Goal: Information Seeking & Learning: Understand process/instructions

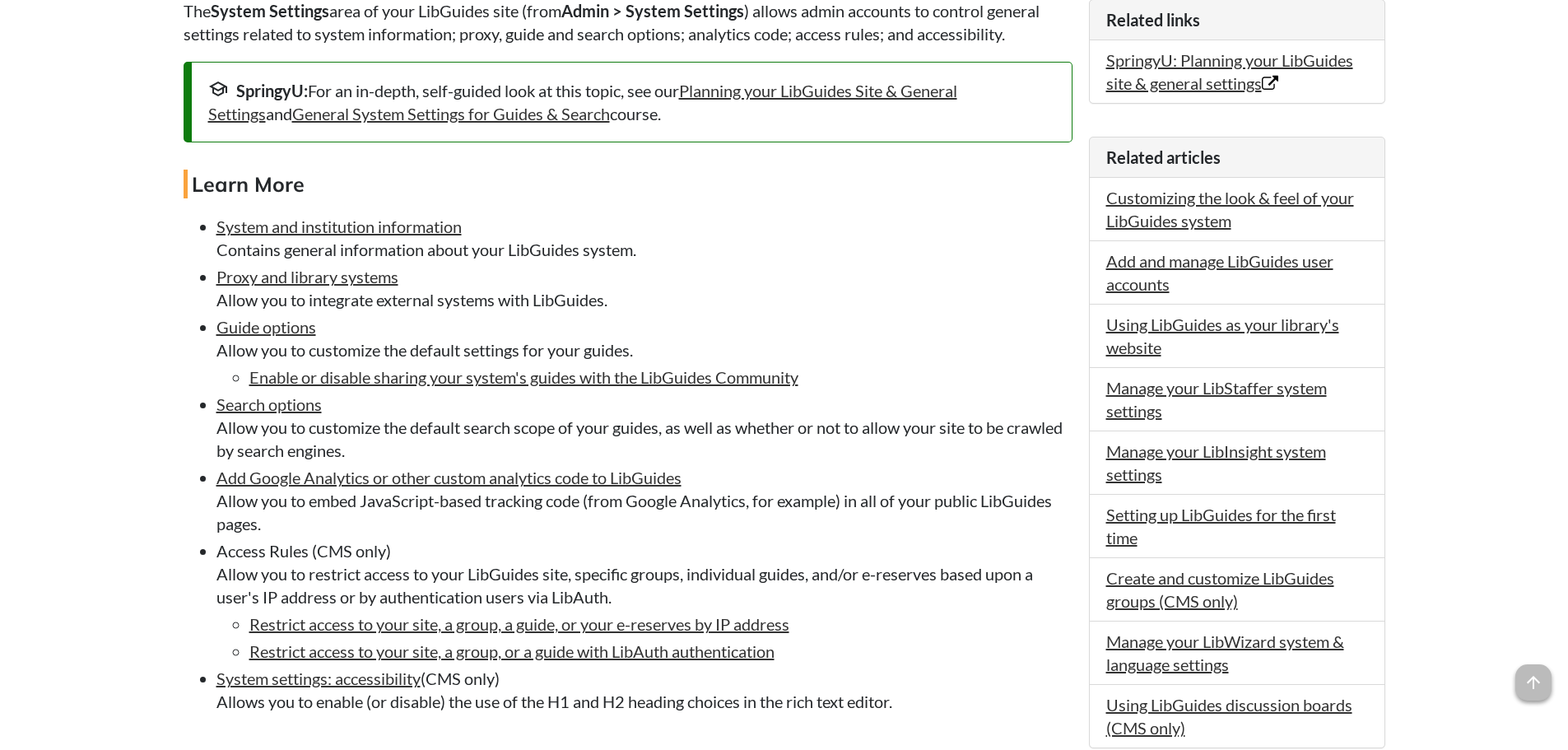
scroll to position [411, 0]
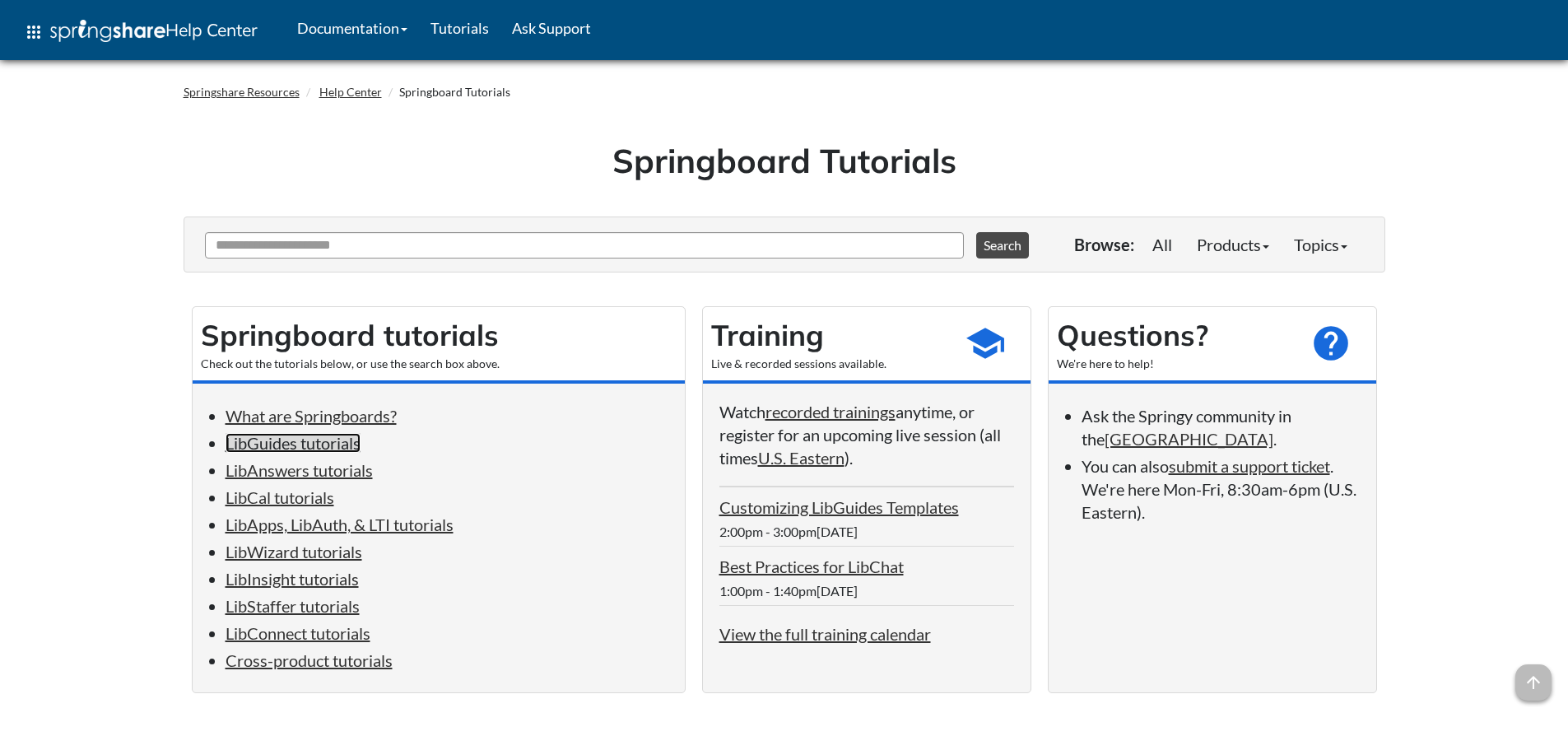
click at [313, 438] on link "LibGuides tutorials" at bounding box center [293, 443] width 135 height 20
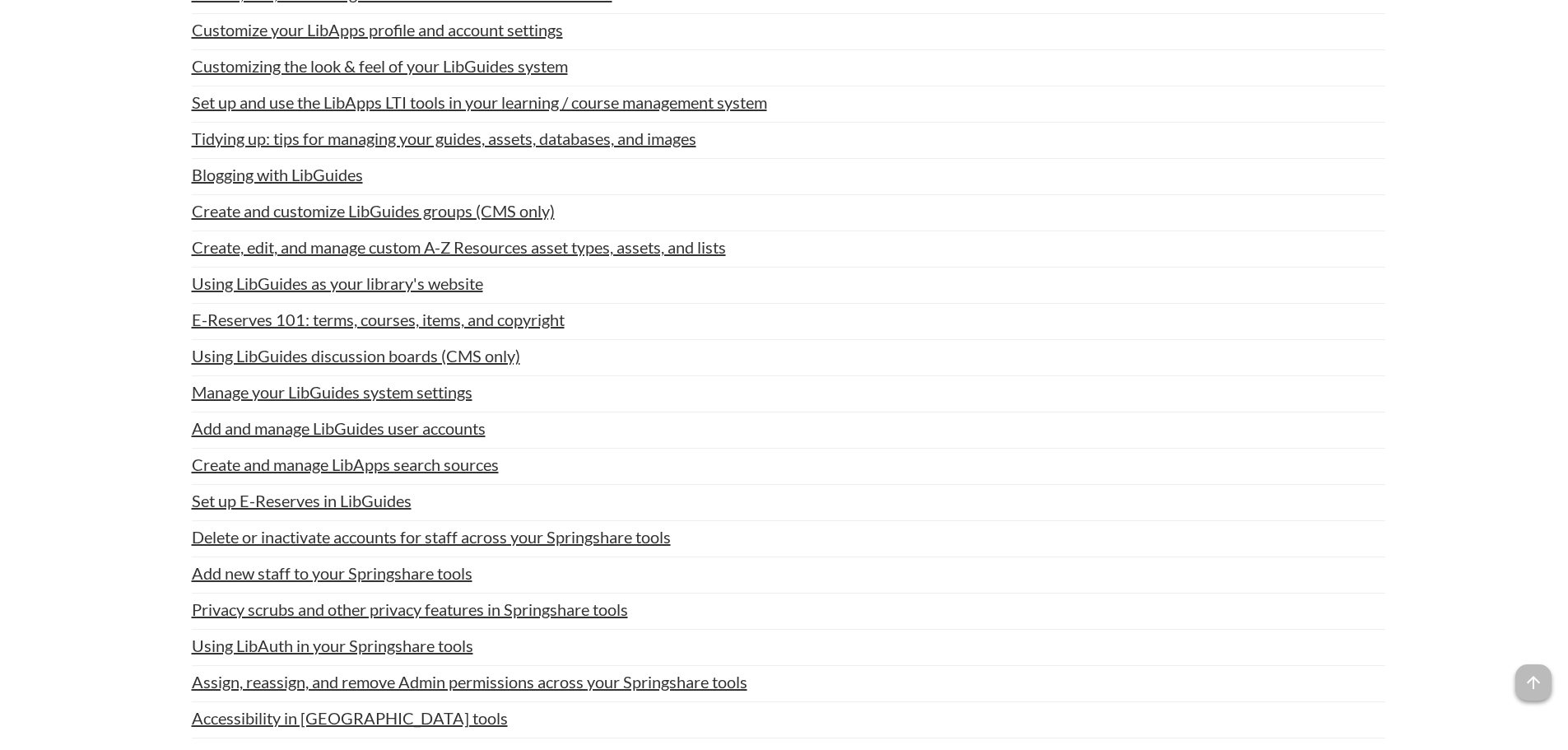
scroll to position [968, 0]
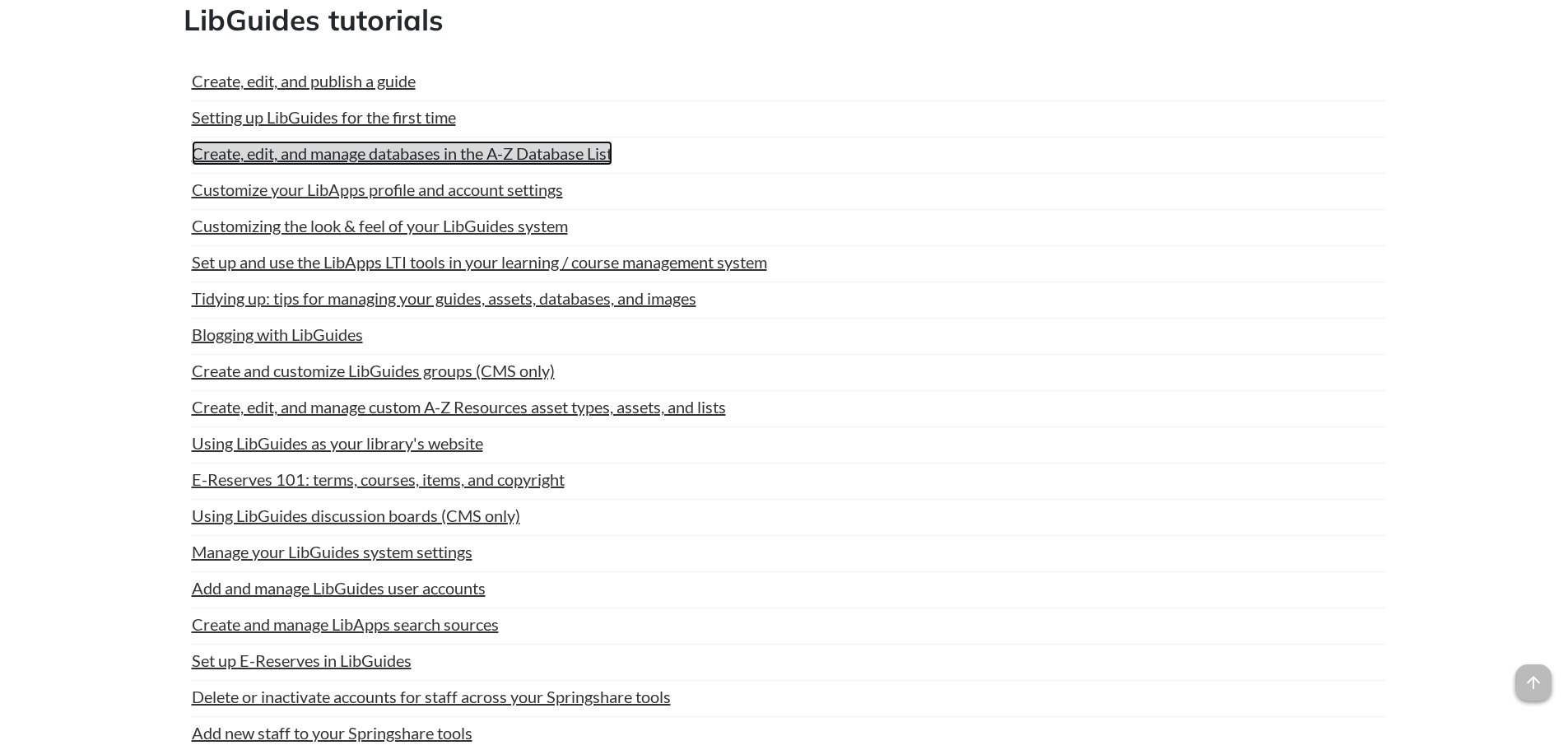
click at [564, 156] on link "Create, edit, and manage databases in the A-Z Database List" at bounding box center [402, 153] width 421 height 25
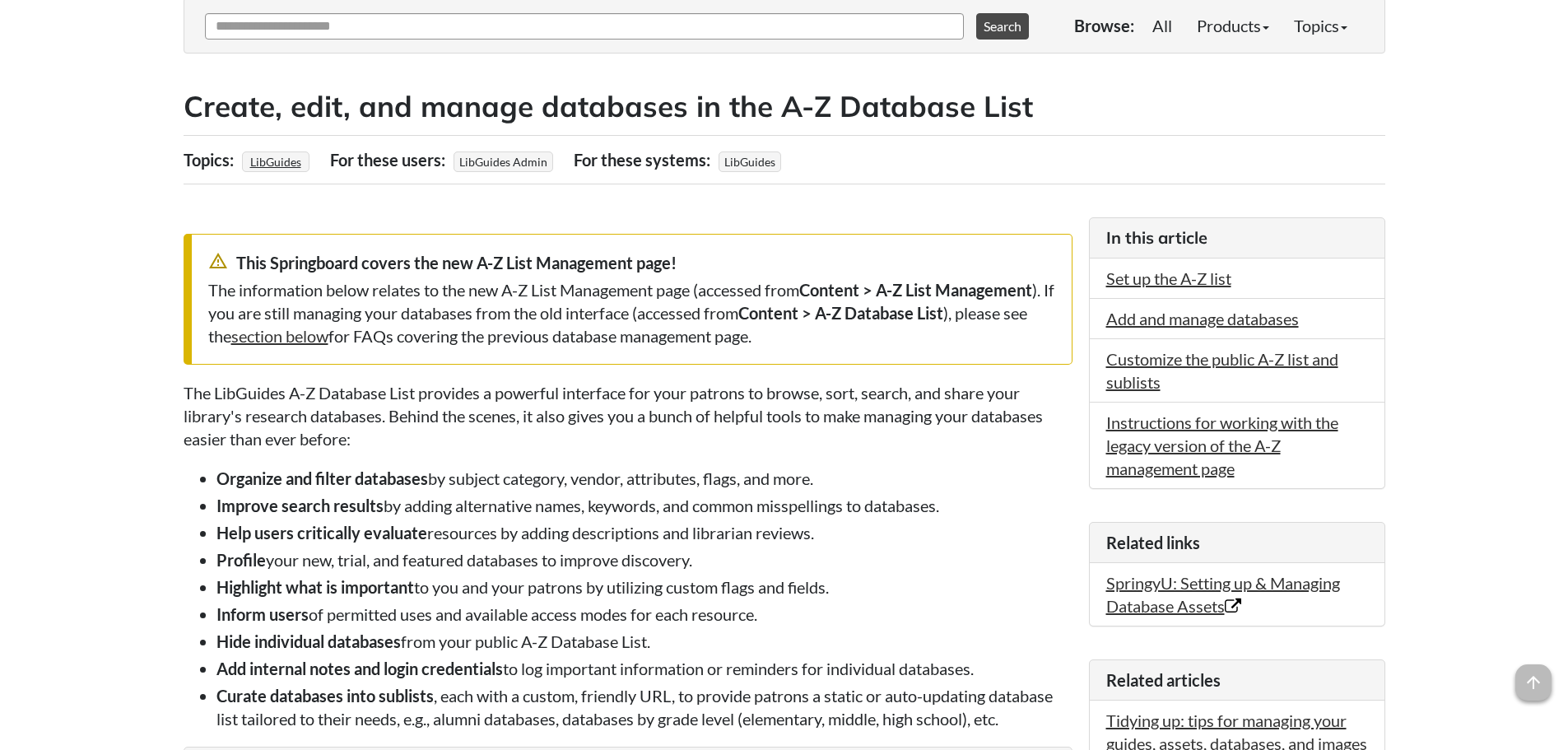
scroll to position [247, 0]
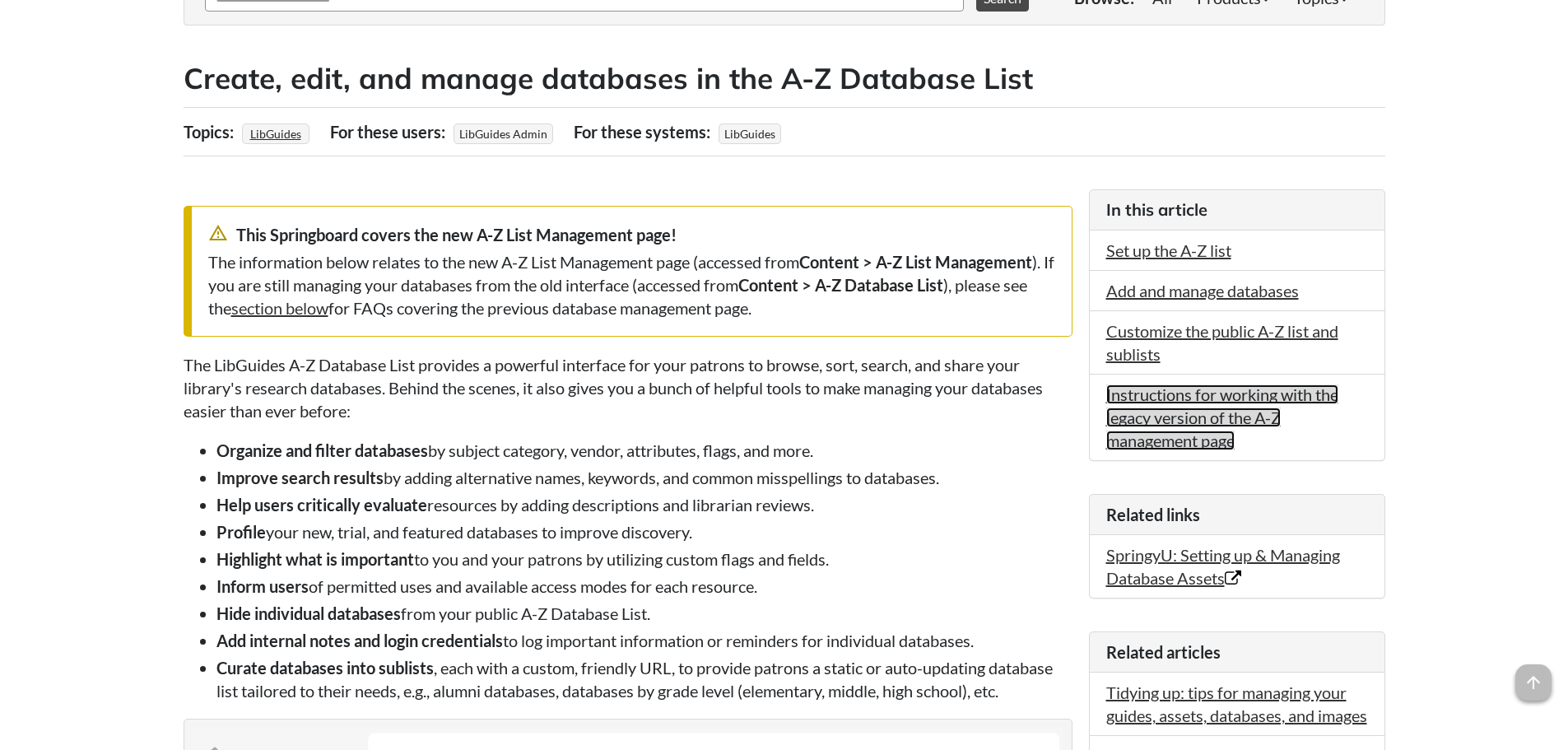
click at [1132, 413] on link "Instructions for working with the legacy version of the A-Z management page" at bounding box center [1222, 417] width 232 height 66
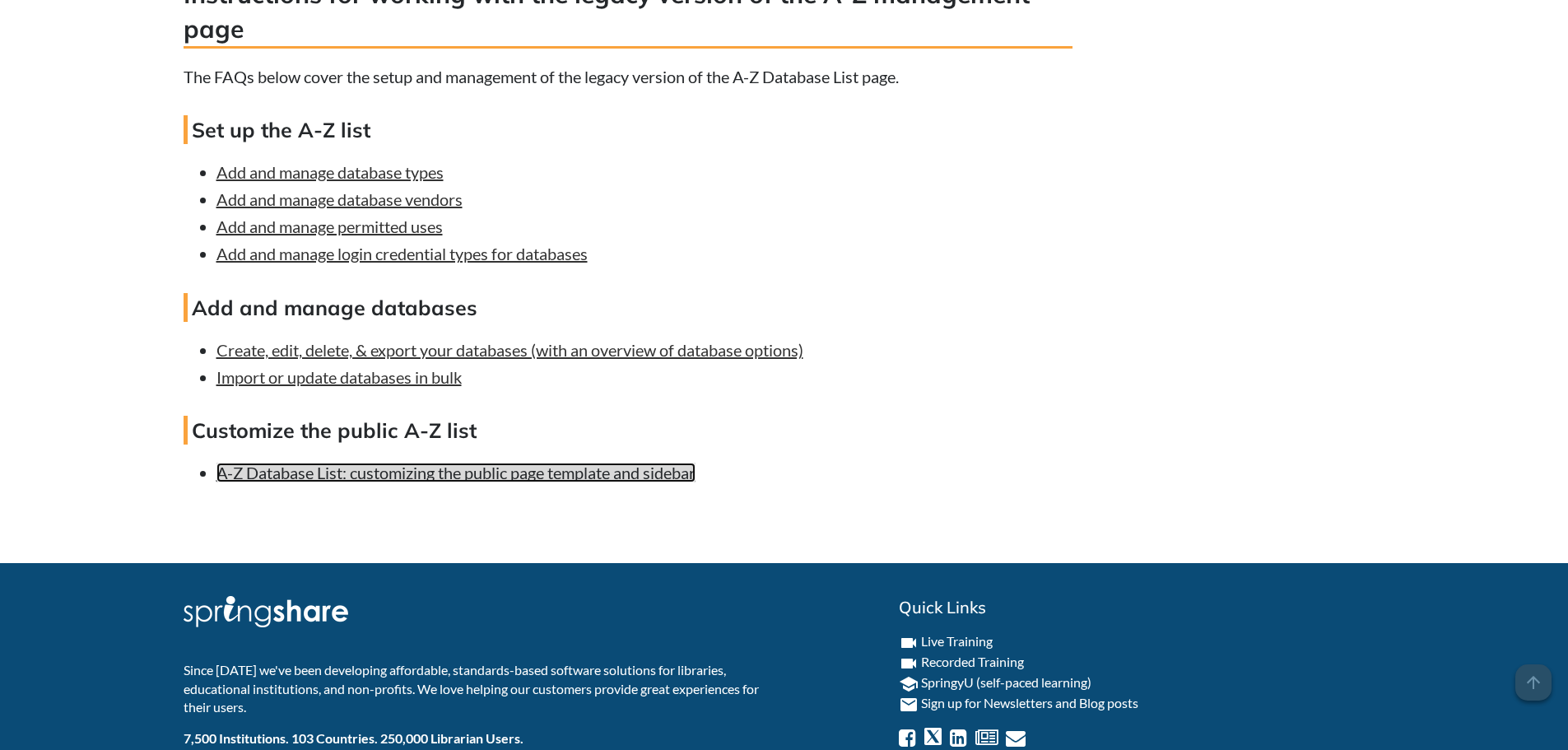
click at [401, 482] on link "A-Z Database List: customizing the public page template and sidebar" at bounding box center [456, 473] width 480 height 20
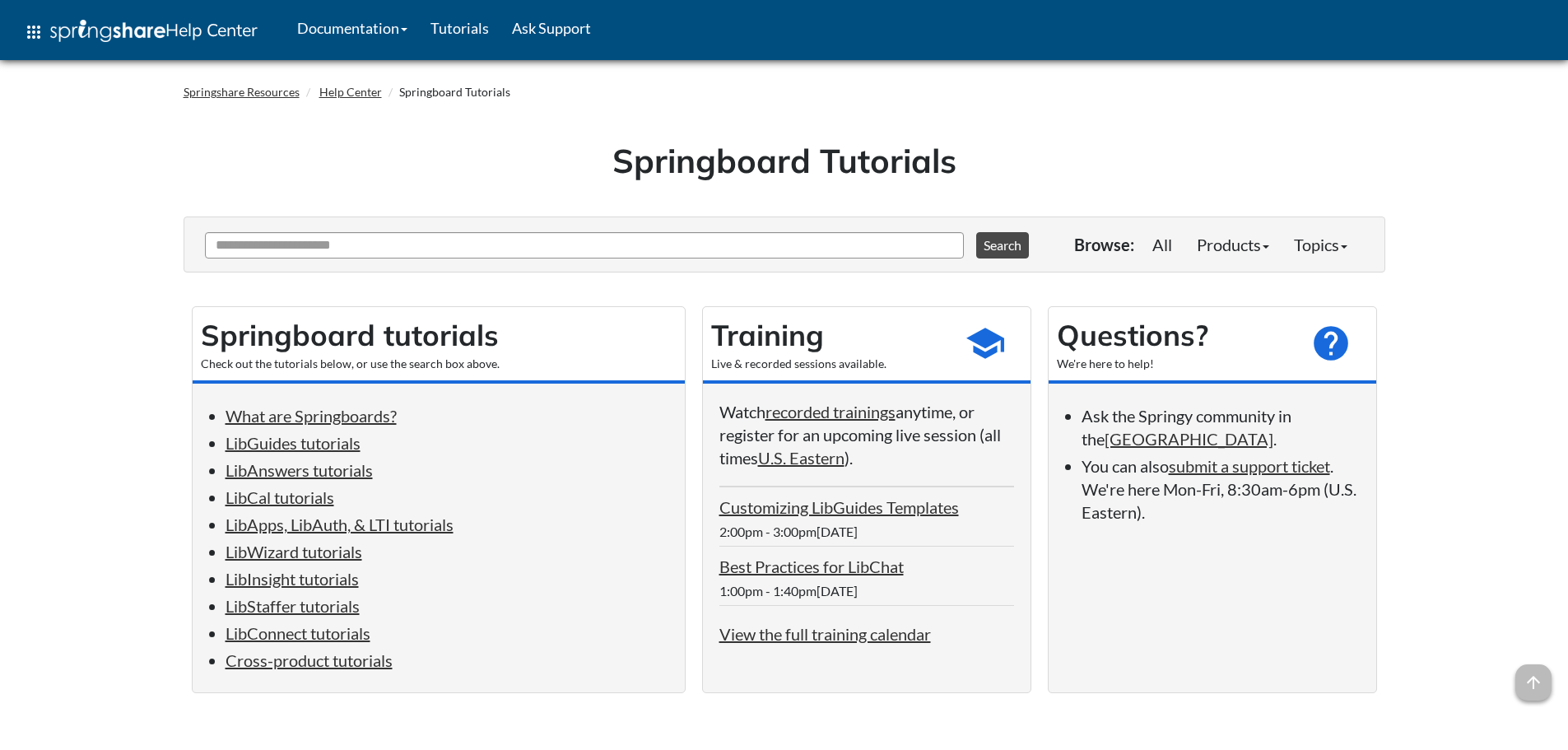
scroll to position [968, 0]
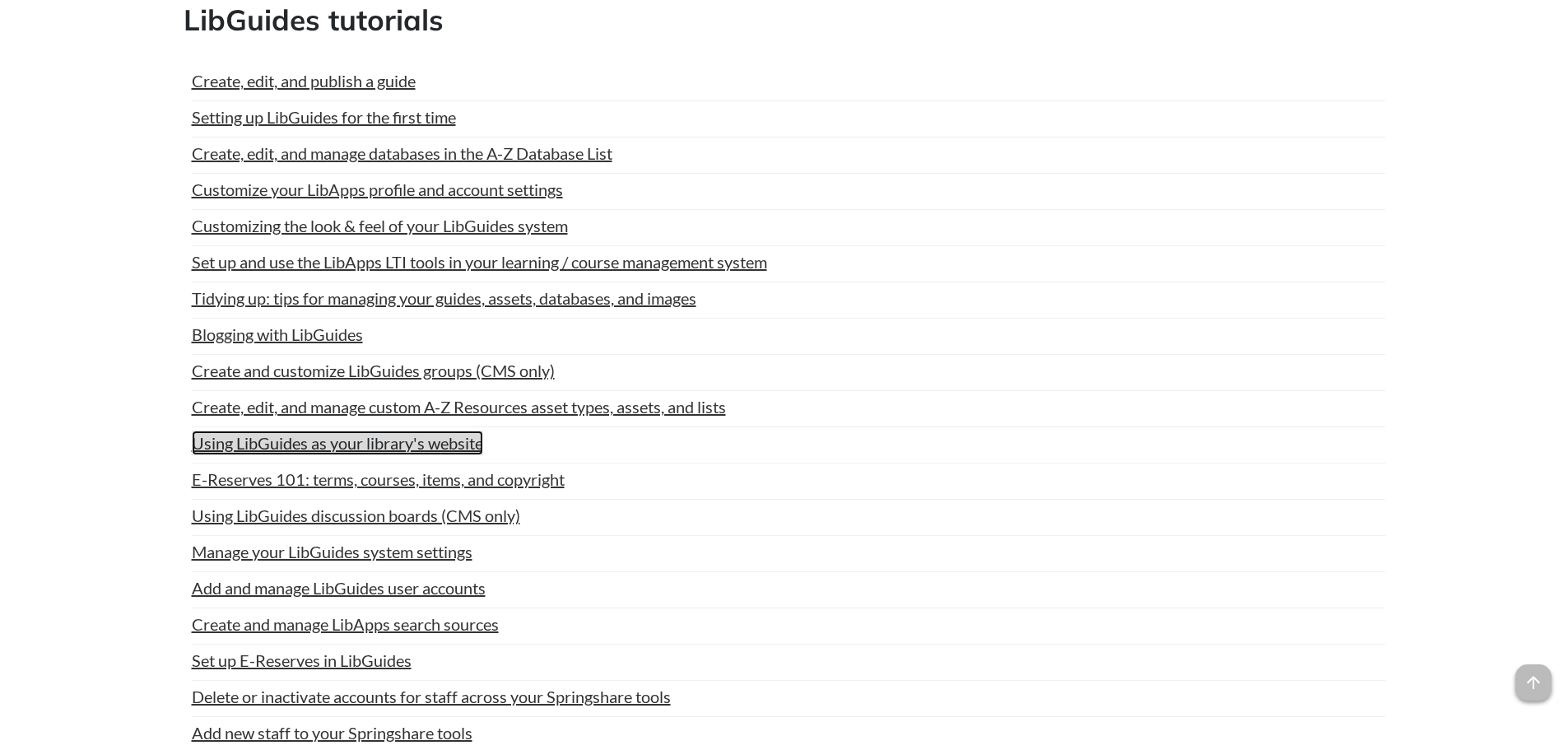
click at [290, 443] on link "Using LibGuides as your library's website" at bounding box center [337, 443] width 291 height 25
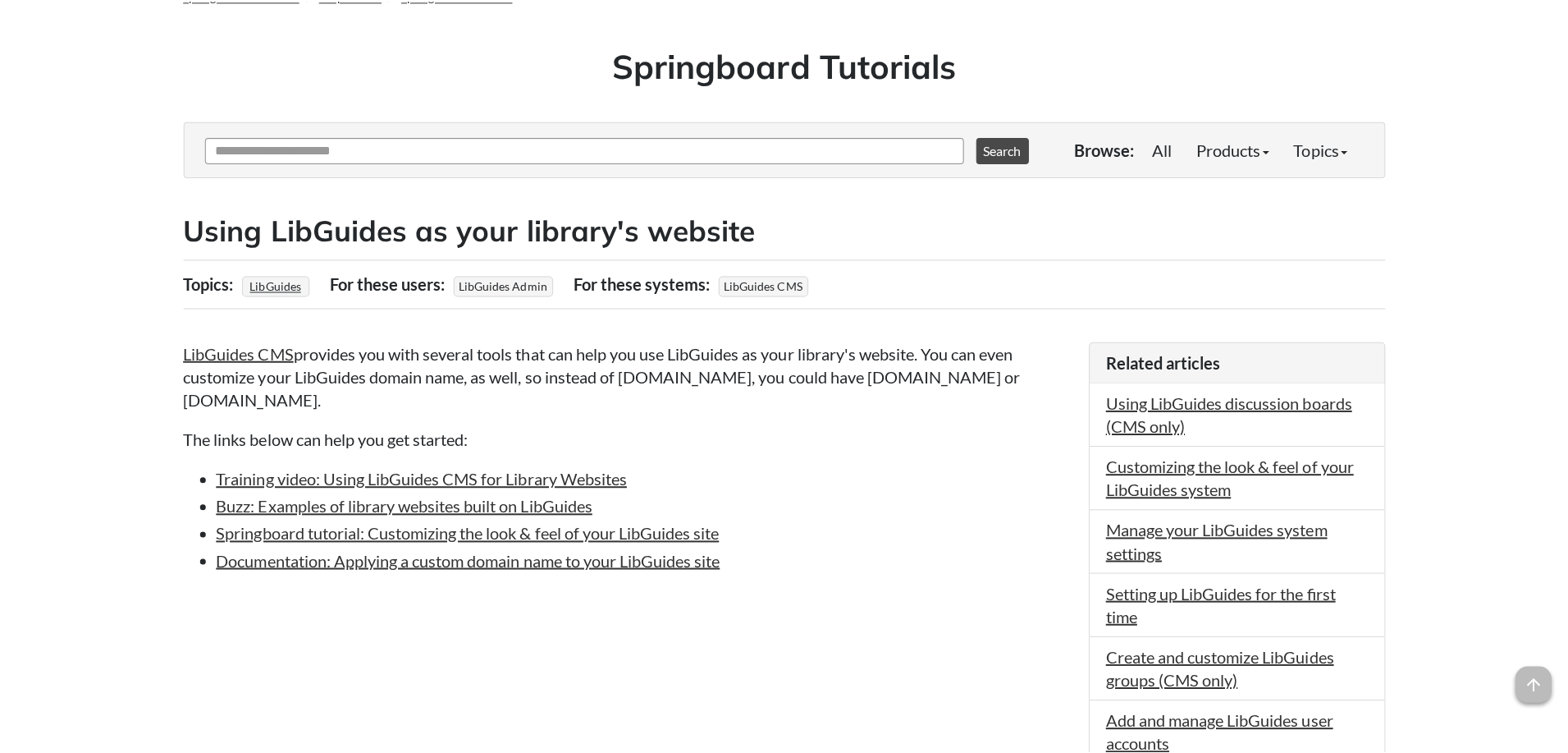
scroll to position [82, 0]
